Goal: Navigation & Orientation: Find specific page/section

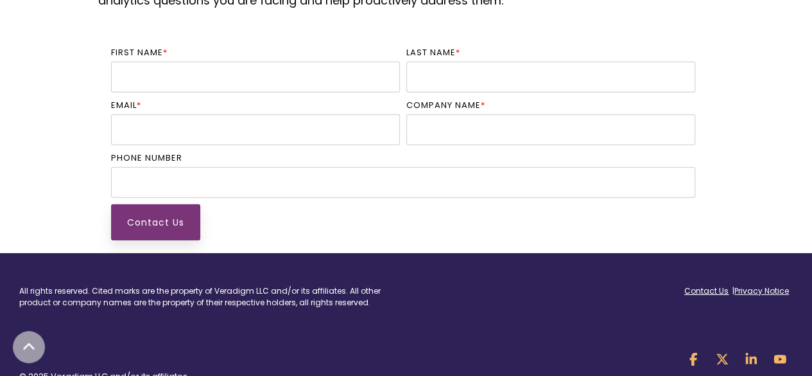
scroll to position [1899, 0]
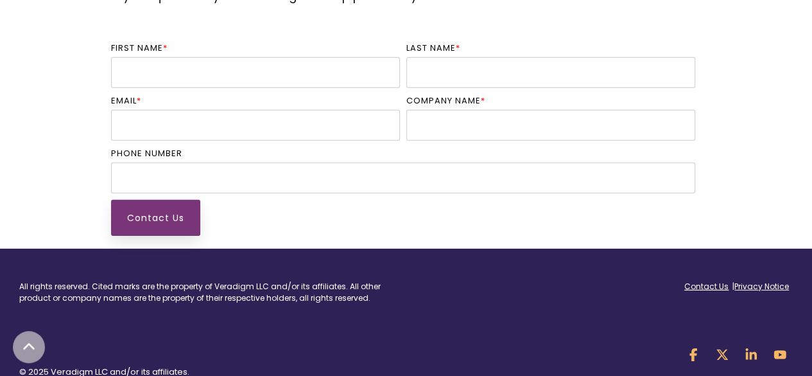
click at [689, 281] on link "Contact Us" at bounding box center [706, 286] width 44 height 11
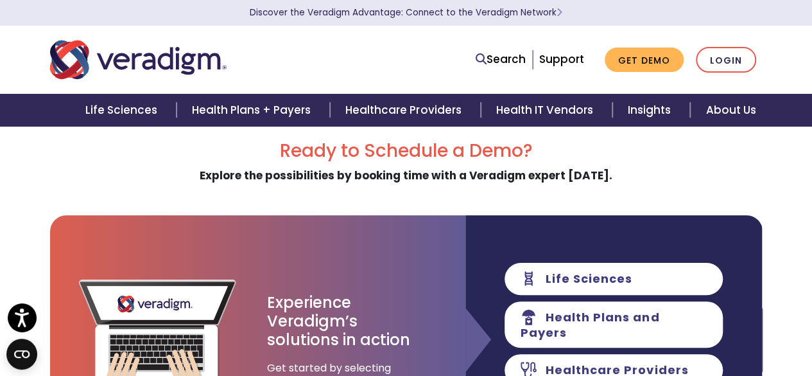
scroll to position [19, 0]
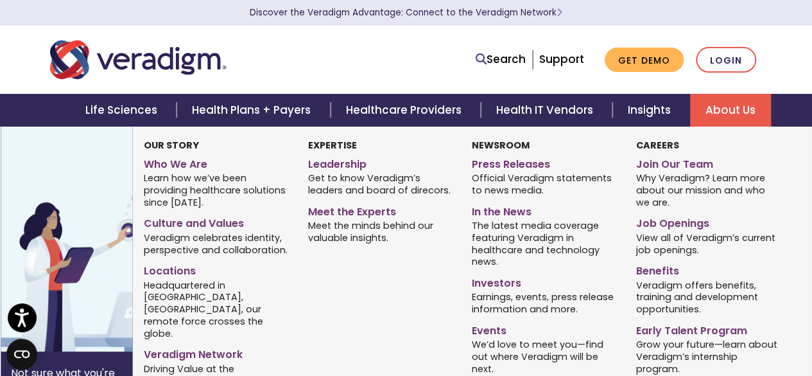
click at [732, 120] on link "About Us" at bounding box center [730, 110] width 81 height 33
click at [162, 272] on link "Locations" at bounding box center [216, 268] width 145 height 19
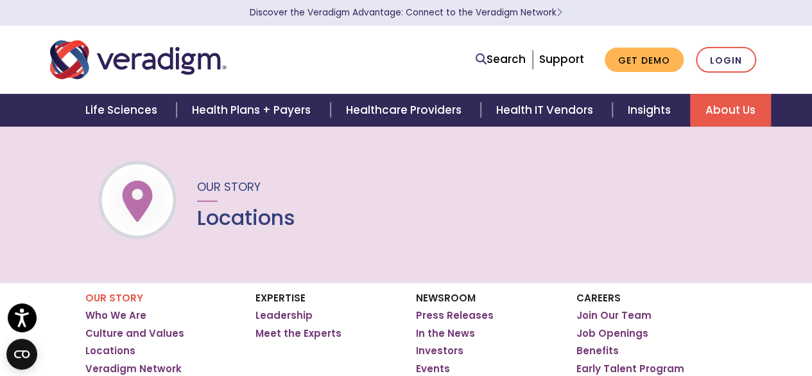
click at [162, 60] on img "Veradigm logo" at bounding box center [138, 60] width 177 height 42
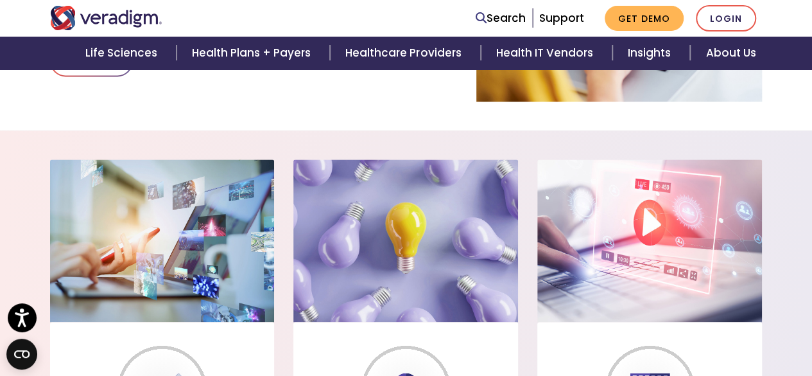
scroll to position [931, 0]
